Goal: Transaction & Acquisition: Purchase product/service

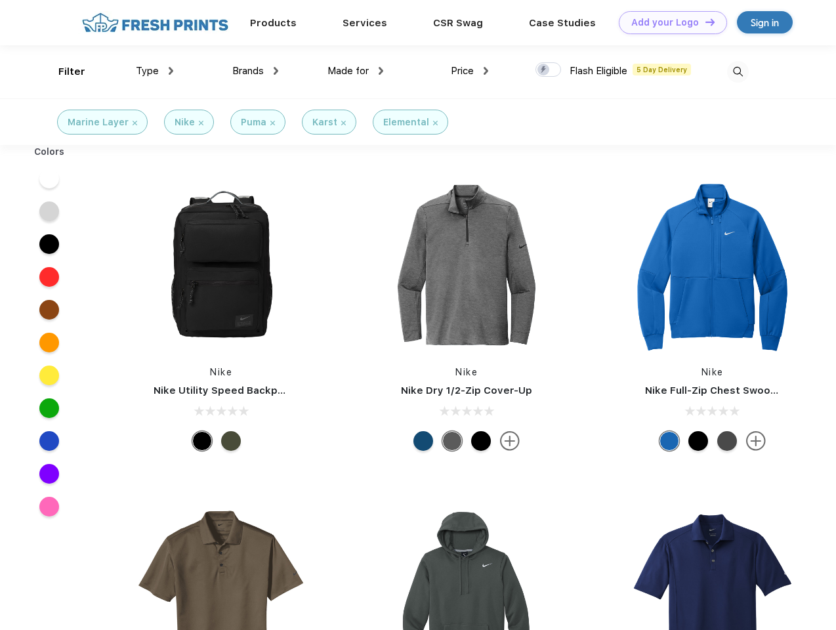
click at [668, 22] on link "Add your Logo Design Tool" at bounding box center [673, 22] width 108 height 23
click at [0, 0] on div "Design Tool" at bounding box center [0, 0] width 0 height 0
click at [704, 22] on link "Add your Logo Design Tool" at bounding box center [673, 22] width 108 height 23
click at [63, 72] on div "Filter" at bounding box center [71, 71] width 27 height 15
click at [155, 71] on span "Type" at bounding box center [147, 71] width 23 height 12
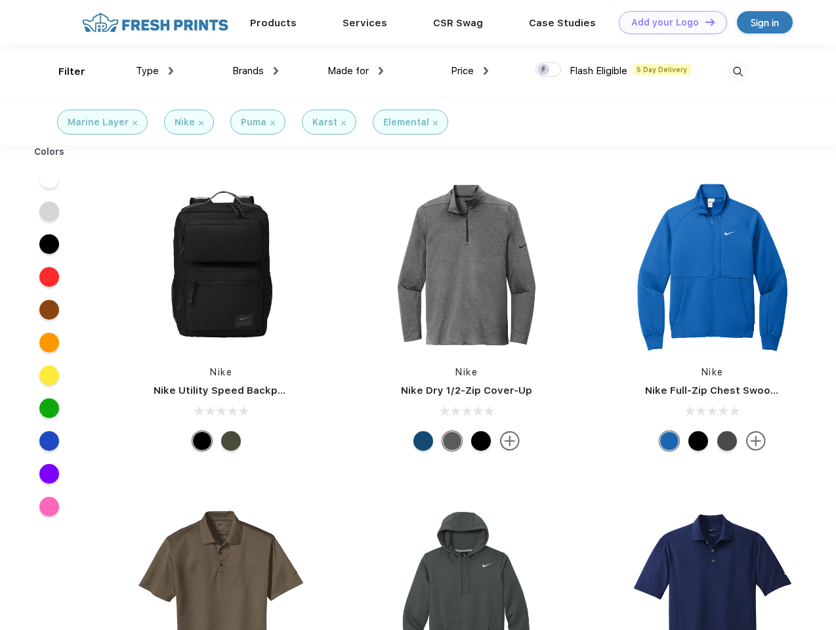
click at [255, 71] on span "Brands" at bounding box center [248, 71] width 32 height 12
click at [356, 71] on span "Made for" at bounding box center [348, 71] width 41 height 12
click at [470, 71] on span "Price" at bounding box center [462, 71] width 23 height 12
click at [549, 70] on div at bounding box center [549, 69] width 26 height 14
click at [544, 70] on input "checkbox" at bounding box center [540, 66] width 9 height 9
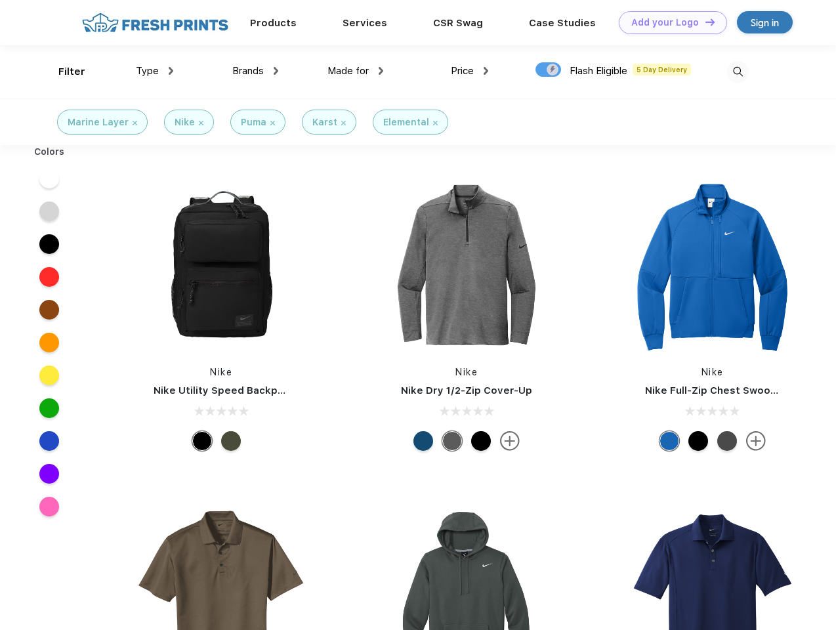
click at [738, 72] on img at bounding box center [738, 72] width 22 height 22
